Goal: Browse casually: Explore the website without a specific task or goal

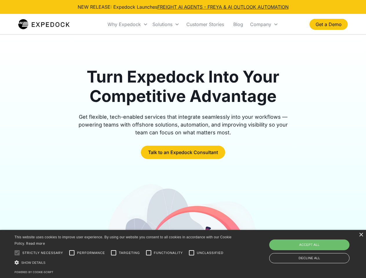
click at [128, 24] on div "Why Expedock" at bounding box center [124, 24] width 33 height 6
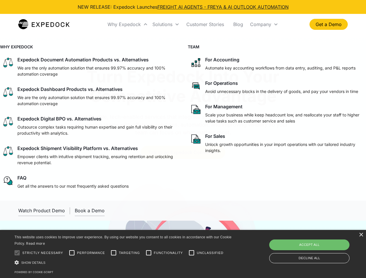
click at [166, 24] on div "Solutions" at bounding box center [162, 24] width 20 height 6
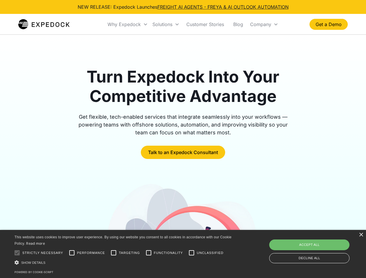
click at [264, 24] on div "Company" at bounding box center [260, 24] width 21 height 6
click at [17, 253] on div at bounding box center [17, 253] width 12 height 12
click at [72, 253] on input "Performance" at bounding box center [72, 253] width 12 height 12
checkbox input "true"
click at [114, 253] on input "Targeting" at bounding box center [114, 253] width 12 height 12
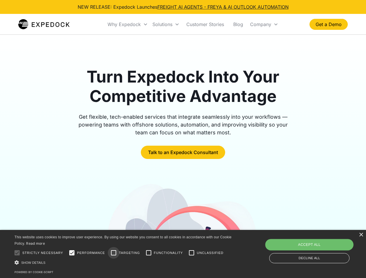
checkbox input "true"
click at [149, 253] on input "Functionality" at bounding box center [149, 253] width 12 height 12
checkbox input "true"
click at [192, 253] on input "Unclassified" at bounding box center [192, 253] width 12 height 12
checkbox input "true"
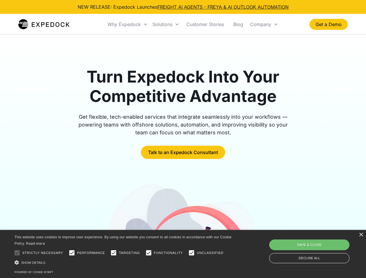
click at [124, 263] on div "Show details Hide details" at bounding box center [123, 263] width 219 height 6
